Goal: Navigation & Orientation: Find specific page/section

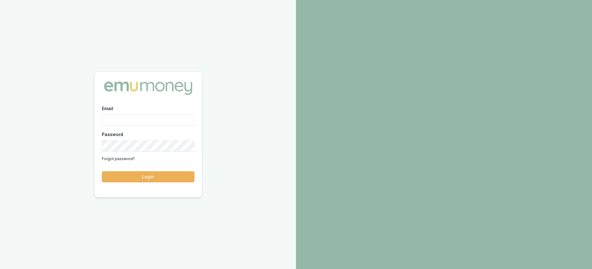
click at [163, 124] on input "Email" at bounding box center [148, 119] width 93 height 11
type input "paul@whoneedsleads.com.au"
click at [171, 171] on button "Login" at bounding box center [148, 176] width 93 height 11
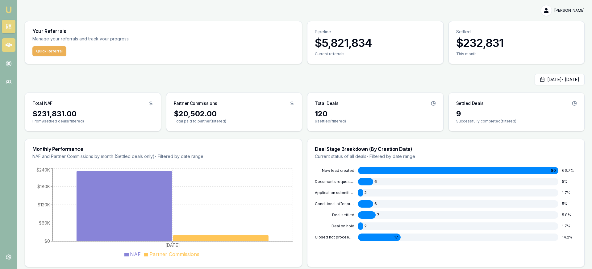
click at [14, 44] on link at bounding box center [9, 45] width 14 height 14
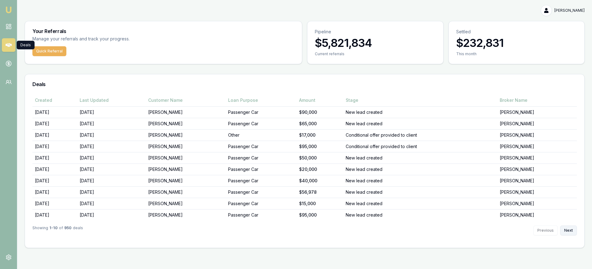
click at [569, 233] on button "Next" at bounding box center [568, 230] width 17 height 10
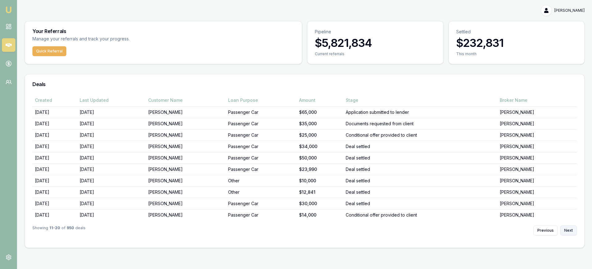
click at [569, 233] on button "Next" at bounding box center [568, 230] width 17 height 10
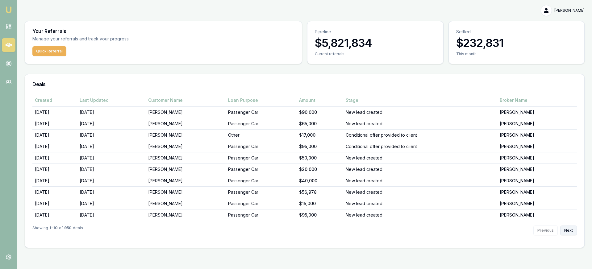
click at [566, 231] on button "Next" at bounding box center [568, 230] width 17 height 10
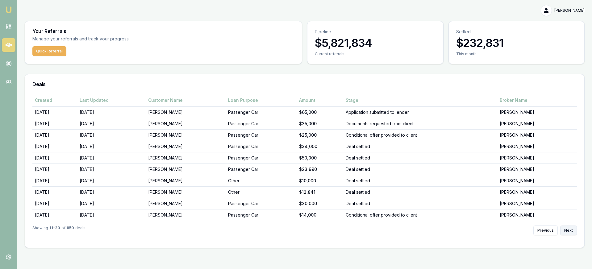
click at [566, 231] on button "Next" at bounding box center [568, 230] width 17 height 10
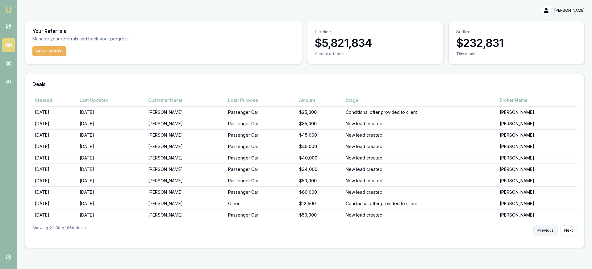
click at [544, 234] on button "Previous" at bounding box center [545, 230] width 24 height 10
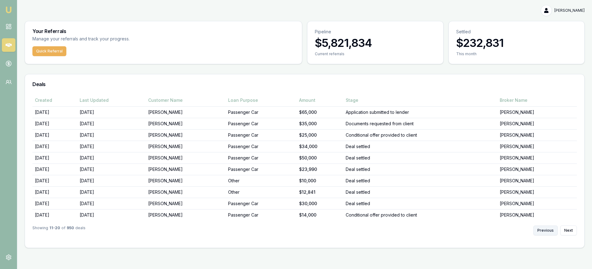
click at [544, 234] on button "Previous" at bounding box center [545, 230] width 24 height 10
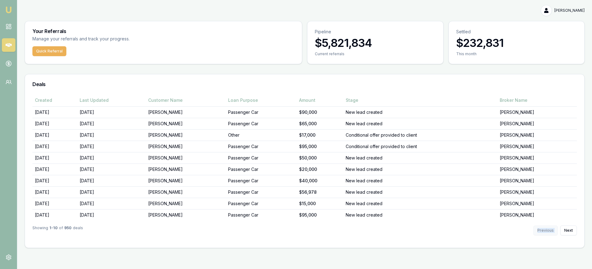
click at [544, 234] on div "Previous Next" at bounding box center [554, 230] width 43 height 10
click at [564, 228] on button "Next" at bounding box center [568, 230] width 17 height 10
